Goal: Information Seeking & Learning: Learn about a topic

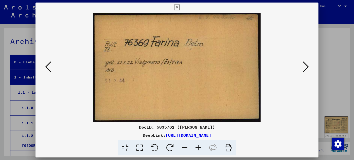
scroll to position [44467, 0]
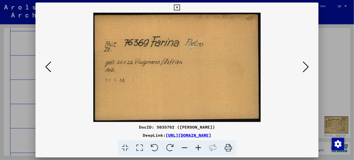
click at [306, 63] on icon at bounding box center [305, 67] width 6 height 12
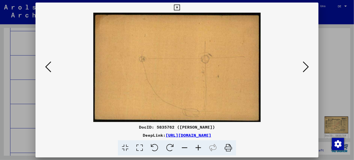
click at [306, 63] on icon at bounding box center [305, 67] width 6 height 12
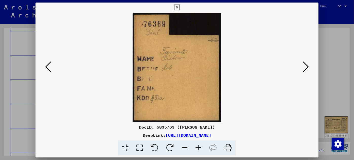
drag, startPoint x: 305, startPoint y: 68, endPoint x: 305, endPoint y: 65, distance: 3.0
click at [305, 65] on icon at bounding box center [305, 67] width 6 height 12
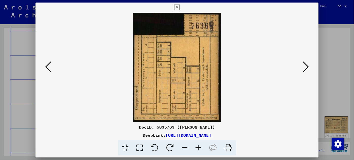
click at [304, 64] on icon at bounding box center [305, 67] width 6 height 12
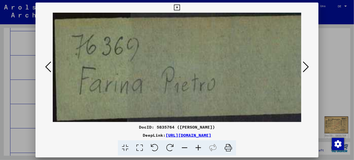
click at [304, 62] on icon at bounding box center [305, 67] width 6 height 12
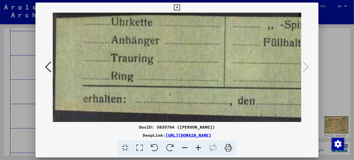
drag, startPoint x: 24, startPoint y: 109, endPoint x: 52, endPoint y: 96, distance: 30.4
click at [24, 108] on div at bounding box center [177, 80] width 354 height 160
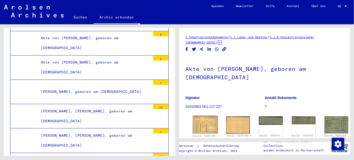
click at [203, 124] on img at bounding box center [205, 125] width 25 height 18
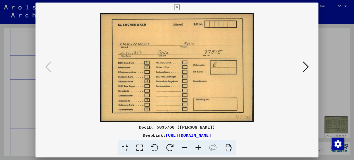
click at [302, 64] on button at bounding box center [305, 67] width 9 height 14
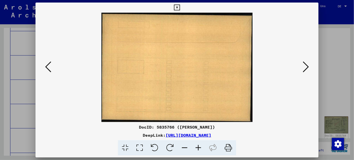
click at [302, 64] on button at bounding box center [305, 67] width 9 height 14
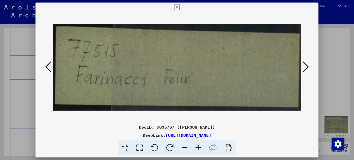
click at [302, 64] on icon at bounding box center [305, 67] width 6 height 12
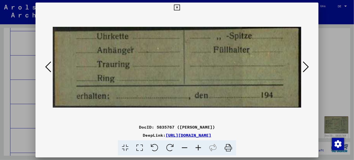
click at [302, 64] on icon at bounding box center [305, 67] width 6 height 12
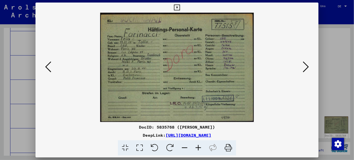
drag, startPoint x: 28, startPoint y: 133, endPoint x: 28, endPoint y: 130, distance: 3.6
click at [28, 132] on div at bounding box center [177, 80] width 354 height 160
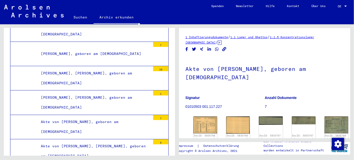
scroll to position [44513, 0]
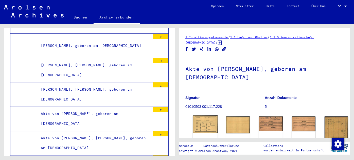
click at [205, 120] on img at bounding box center [205, 124] width 25 height 18
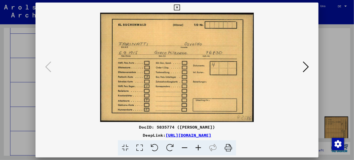
click at [21, 111] on div at bounding box center [177, 80] width 354 height 160
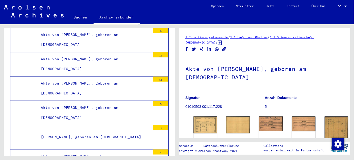
scroll to position [45227, 0]
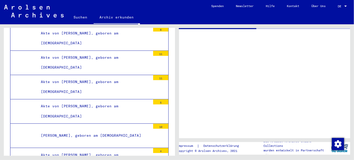
scroll to position [45227, 0]
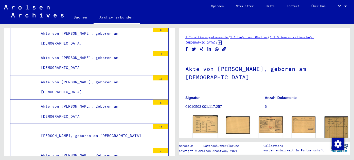
click at [202, 124] on img at bounding box center [205, 124] width 25 height 18
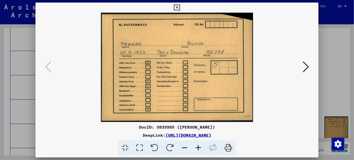
click at [19, 93] on div at bounding box center [177, 80] width 354 height 160
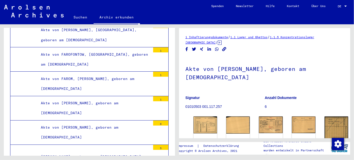
scroll to position [49624, 0]
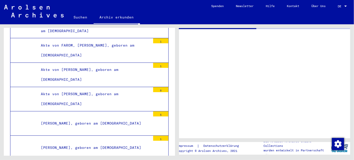
scroll to position [49624, 0]
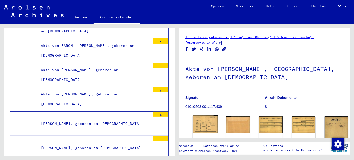
click at [203, 119] on img at bounding box center [205, 123] width 25 height 17
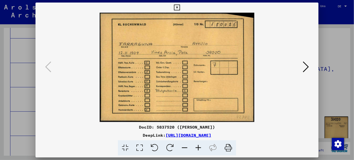
click at [306, 64] on icon at bounding box center [305, 67] width 6 height 12
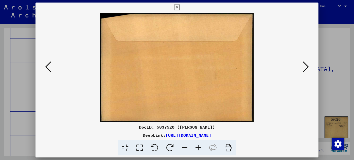
click at [306, 64] on icon at bounding box center [305, 67] width 6 height 12
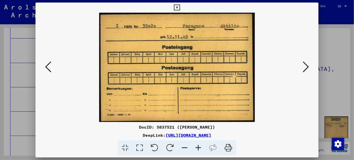
click at [306, 64] on icon at bounding box center [305, 67] width 6 height 12
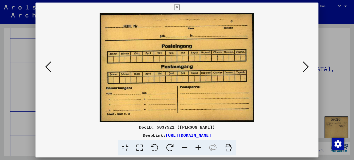
click at [306, 64] on icon at bounding box center [305, 67] width 6 height 12
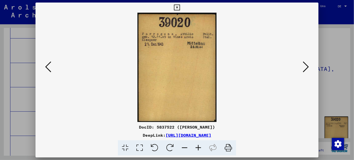
click at [306, 64] on icon at bounding box center [305, 67] width 6 height 12
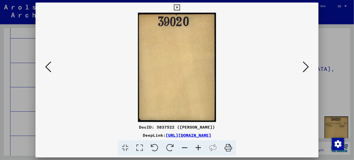
click at [306, 64] on icon at bounding box center [305, 67] width 6 height 12
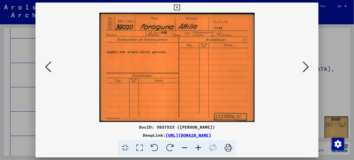
click at [306, 63] on icon at bounding box center [305, 67] width 6 height 12
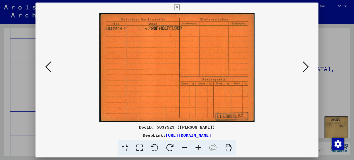
click at [303, 64] on icon at bounding box center [305, 67] width 6 height 12
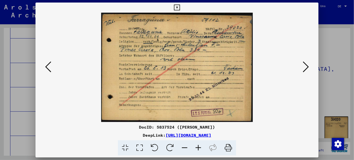
click at [198, 145] on icon at bounding box center [198, 147] width 14 height 15
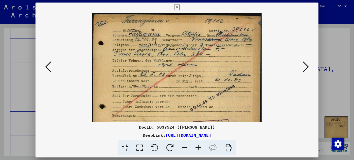
click at [198, 145] on icon at bounding box center [198, 147] width 14 height 15
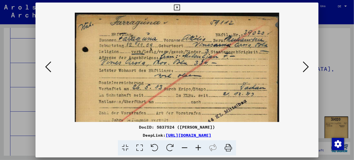
click at [198, 145] on icon at bounding box center [198, 147] width 14 height 15
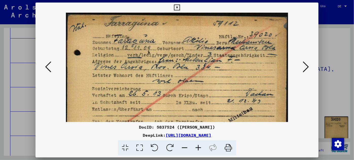
click at [198, 145] on icon at bounding box center [198, 147] width 14 height 15
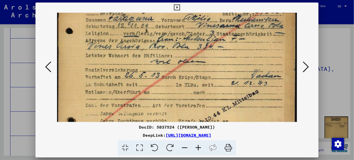
scroll to position [26, 0]
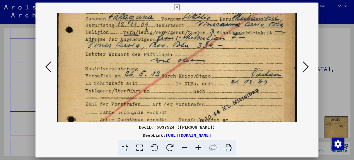
drag, startPoint x: 159, startPoint y: 105, endPoint x: 158, endPoint y: 80, distance: 25.9
click at [158, 80] on img at bounding box center [176, 73] width 239 height 173
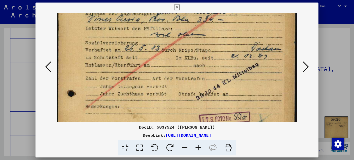
scroll to position [0, 0]
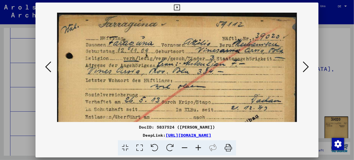
drag, startPoint x: 160, startPoint y: 106, endPoint x: 154, endPoint y: 127, distance: 21.6
click at [154, 127] on div "DocID: 5837524 ([PERSON_NAME]) DeepLink: [URL][DOMAIN_NAME]" at bounding box center [176, 79] width 283 height 153
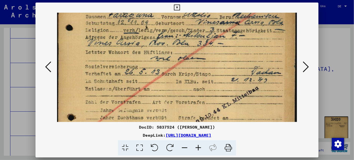
scroll to position [59, 0]
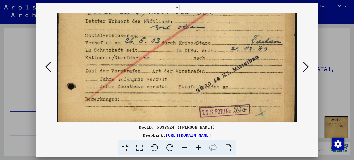
drag, startPoint x: 223, startPoint y: 96, endPoint x: 218, endPoint y: 37, distance: 59.0
click at [218, 37] on img at bounding box center [176, 39] width 239 height 173
drag, startPoint x: 151, startPoint y: 100, endPoint x: 150, endPoint y: 97, distance: 2.5
click at [151, 98] on img at bounding box center [176, 39] width 239 height 173
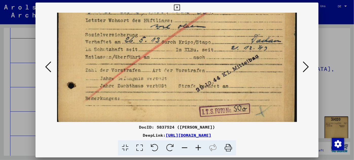
scroll to position [61, 0]
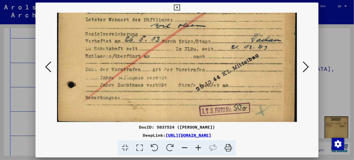
click at [306, 66] on icon at bounding box center [305, 67] width 6 height 12
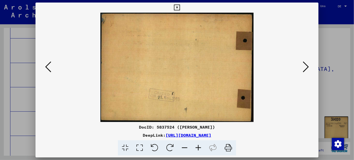
click at [306, 66] on icon at bounding box center [305, 67] width 6 height 12
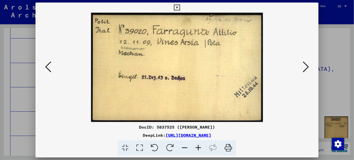
click at [306, 64] on icon at bounding box center [305, 67] width 6 height 12
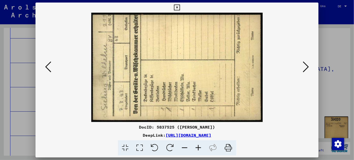
click at [306, 64] on icon at bounding box center [305, 67] width 6 height 12
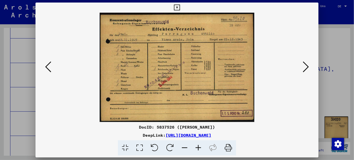
click at [304, 64] on icon at bounding box center [305, 67] width 6 height 12
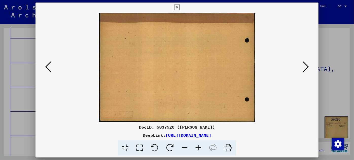
click at [304, 64] on icon at bounding box center [305, 67] width 6 height 12
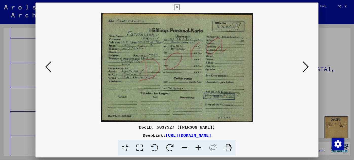
click at [196, 146] on icon at bounding box center [198, 147] width 14 height 15
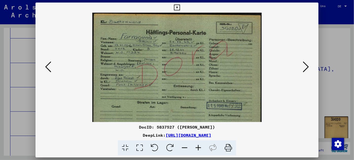
click at [196, 146] on icon at bounding box center [198, 147] width 14 height 15
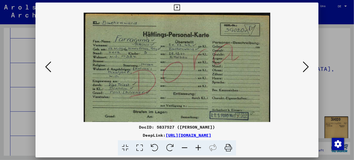
click at [196, 146] on icon at bounding box center [198, 147] width 14 height 15
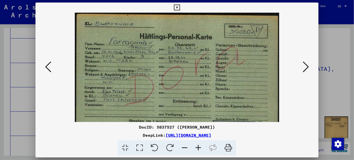
click at [197, 146] on icon at bounding box center [198, 147] width 14 height 15
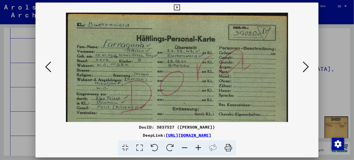
drag, startPoint x: 197, startPoint y: 146, endPoint x: 178, endPoint y: 130, distance: 24.8
click at [197, 146] on icon at bounding box center [198, 147] width 14 height 15
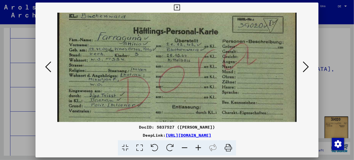
scroll to position [10, 0]
drag, startPoint x: 176, startPoint y: 99, endPoint x: 177, endPoint y: 88, distance: 10.7
click at [177, 88] on img at bounding box center [176, 89] width 239 height 173
click at [305, 66] on icon at bounding box center [305, 67] width 6 height 12
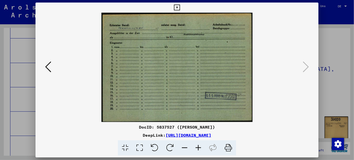
scroll to position [0, 0]
click at [15, 117] on div at bounding box center [177, 80] width 354 height 160
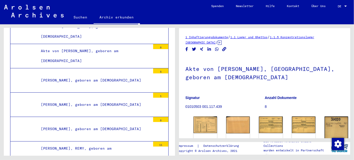
scroll to position [49670, 0]
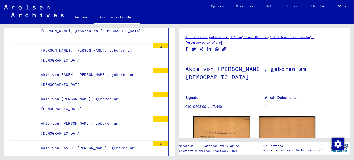
scroll to position [50521, 0]
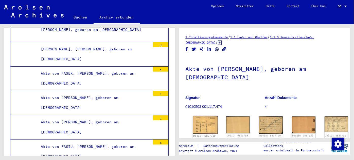
click at [203, 121] on img at bounding box center [205, 125] width 25 height 18
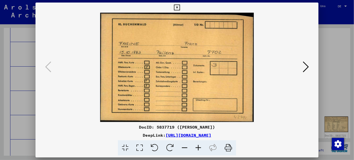
click at [18, 80] on div at bounding box center [177, 80] width 354 height 160
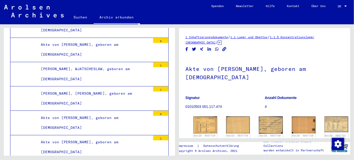
scroll to position [51143, 0]
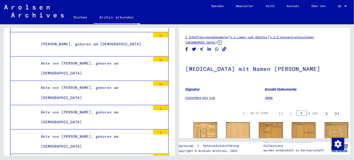
scroll to position [54066, 0]
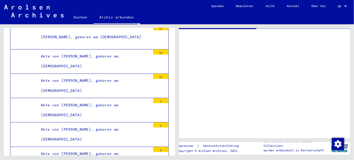
scroll to position [54066, 0]
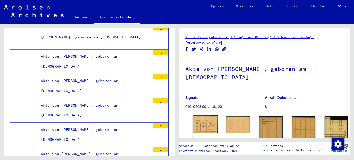
click at [203, 121] on img at bounding box center [205, 124] width 25 height 18
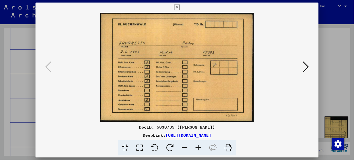
click at [307, 63] on icon at bounding box center [305, 67] width 6 height 12
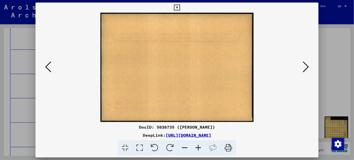
click at [307, 63] on icon at bounding box center [305, 67] width 6 height 12
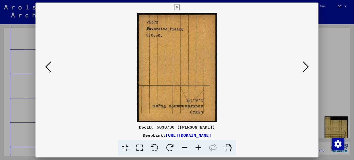
click at [307, 64] on icon at bounding box center [305, 67] width 6 height 12
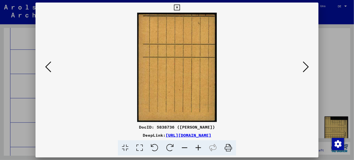
click at [307, 64] on icon at bounding box center [305, 67] width 6 height 12
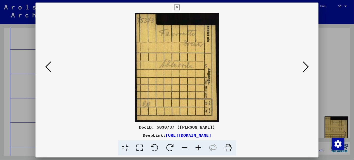
click at [307, 64] on icon at bounding box center [305, 67] width 6 height 12
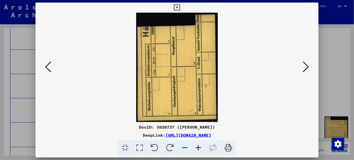
click at [307, 65] on icon at bounding box center [305, 67] width 6 height 12
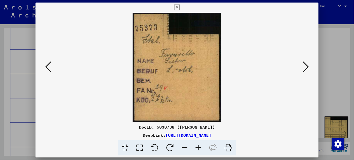
click at [306, 65] on icon at bounding box center [305, 67] width 6 height 12
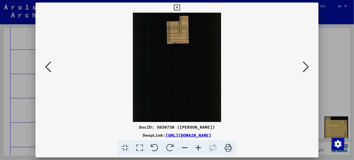
click at [306, 65] on icon at bounding box center [305, 67] width 6 height 12
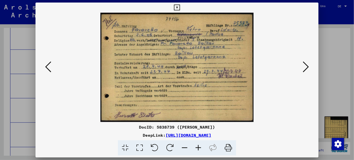
click at [196, 146] on icon at bounding box center [198, 147] width 14 height 15
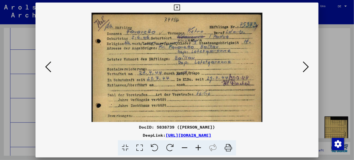
click at [196, 146] on icon at bounding box center [198, 147] width 14 height 15
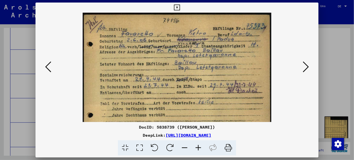
click at [195, 147] on icon at bounding box center [198, 147] width 14 height 15
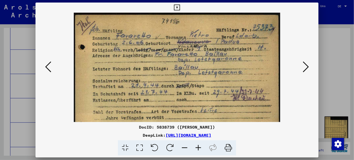
click at [195, 147] on icon at bounding box center [198, 147] width 14 height 15
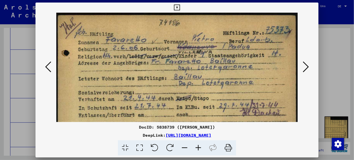
drag, startPoint x: 194, startPoint y: 147, endPoint x: 190, endPoint y: 139, distance: 8.7
click at [194, 147] on icon at bounding box center [198, 147] width 14 height 15
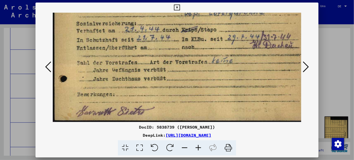
scroll to position [32, 10]
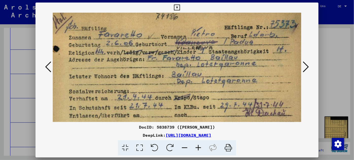
drag, startPoint x: 217, startPoint y: 95, endPoint x: 200, endPoint y: 82, distance: 21.5
click at [200, 83] on img at bounding box center [174, 98] width 259 height 185
